Goal: Task Accomplishment & Management: Manage account settings

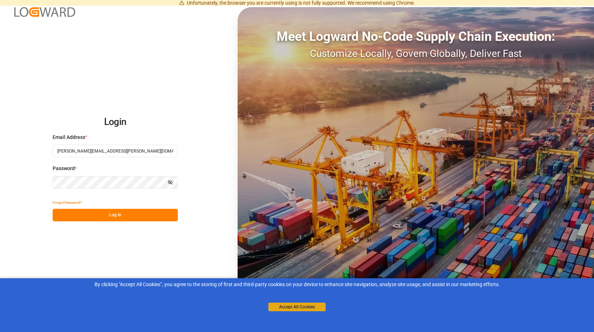
drag, startPoint x: 289, startPoint y: 306, endPoint x: 283, endPoint y: 304, distance: 6.2
click at [289, 305] on button "Accept All Cookies" at bounding box center [296, 306] width 57 height 9
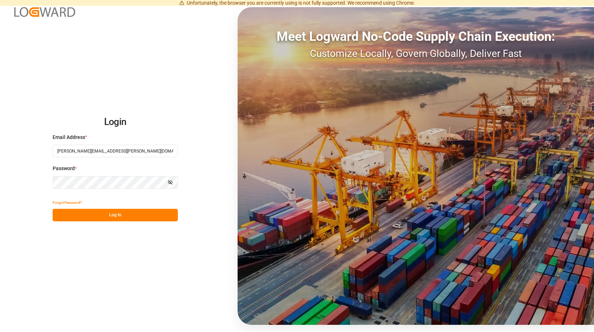
drag, startPoint x: 117, startPoint y: 216, endPoint x: 132, endPoint y: 114, distance: 103.1
click at [117, 215] on button "Log In" at bounding box center [115, 215] width 125 height 13
